Goal: Entertainment & Leisure: Browse casually

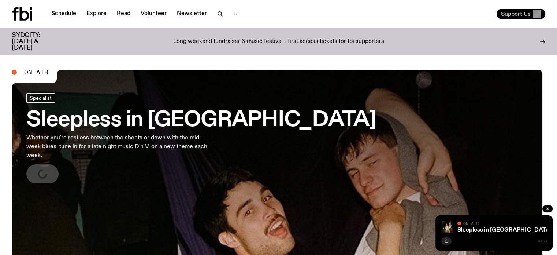
click at [516, 18] on button "Support Us" at bounding box center [521, 14] width 49 height 10
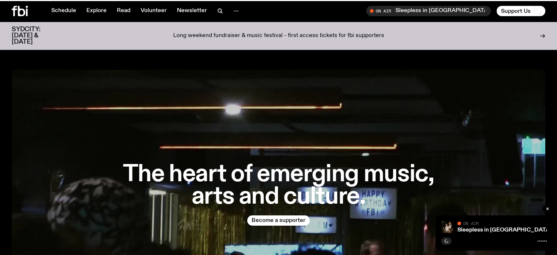
click at [319, 114] on div "The heart of emerging music, arts and culture. Become a supporter" at bounding box center [279, 194] width 534 height 249
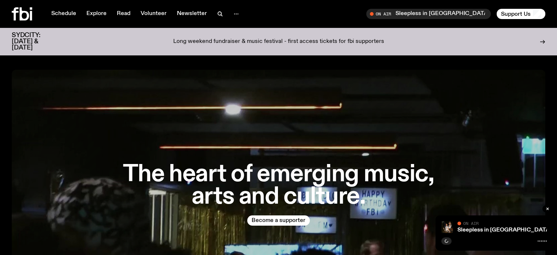
click at [210, 93] on div "The heart of emerging music, arts and culture. Become a supporter" at bounding box center [279, 194] width 534 height 249
click at [421, 82] on div "The heart of emerging music, arts and culture. Become a supporter" at bounding box center [279, 194] width 534 height 249
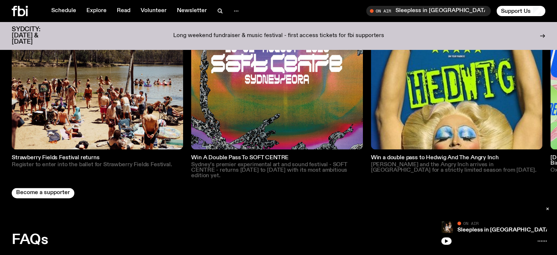
scroll to position [1103, 0]
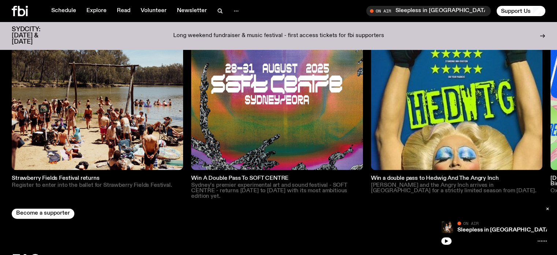
drag, startPoint x: 519, startPoint y: 188, endPoint x: 451, endPoint y: 165, distance: 71.8
click at [428, 192] on div "Strawberry Fields Festival returns Register to enter into the ballet for Strawb…" at bounding box center [279, 108] width 534 height 220
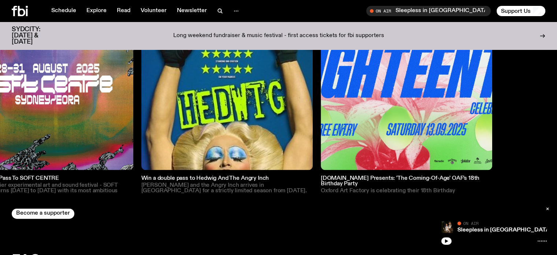
drag, startPoint x: 481, startPoint y: 98, endPoint x: 267, endPoint y: 97, distance: 213.9
click at [272, 101] on img at bounding box center [226, 83] width 171 height 171
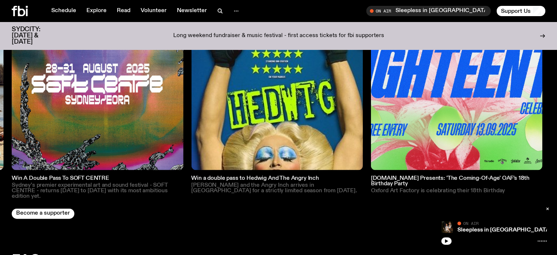
click at [466, 101] on img at bounding box center [456, 83] width 171 height 171
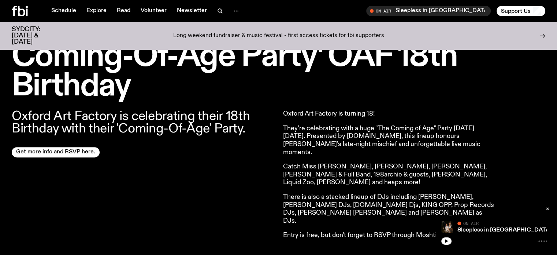
scroll to position [68, 0]
